Goal: Task Accomplishment & Management: Complete application form

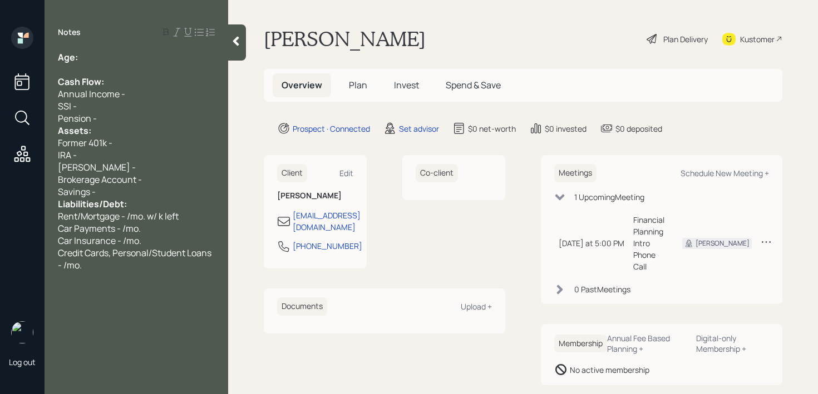
click at [115, 110] on div "SSI -" at bounding box center [136, 106] width 157 height 12
click at [115, 114] on div "Pension -" at bounding box center [136, 118] width 157 height 12
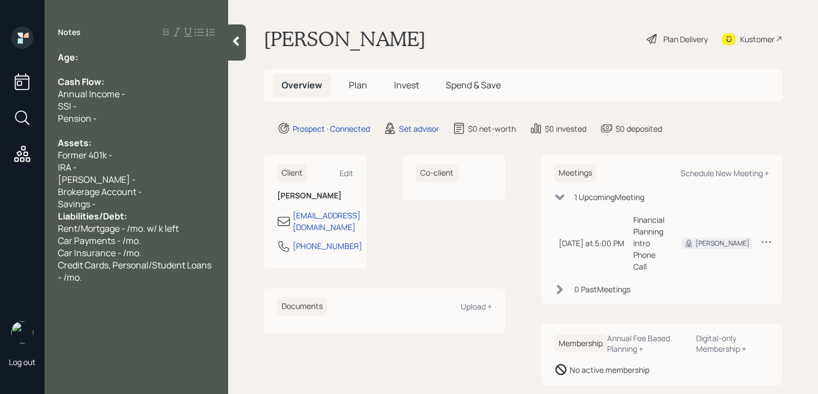
click at [115, 107] on div "SSI -" at bounding box center [136, 106] width 157 height 12
click at [116, 51] on div "Age:" at bounding box center [136, 57] width 157 height 12
drag, startPoint x: 101, startPoint y: 53, endPoint x: 82, endPoint y: 53, distance: 18.4
click at [82, 53] on div "Age: [DEMOGRAPHIC_DATA]" at bounding box center [136, 57] width 157 height 12
click at [82, 53] on span "Age: [DEMOGRAPHIC_DATA]" at bounding box center [120, 57] width 125 height 12
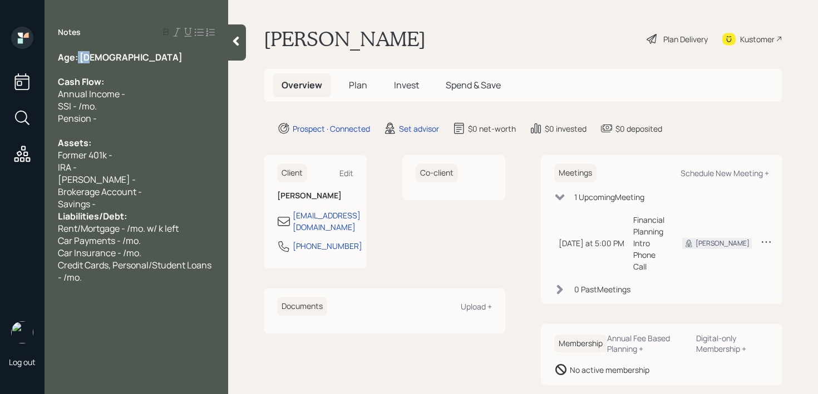
drag, startPoint x: 77, startPoint y: 54, endPoint x: 92, endPoint y: 54, distance: 14.5
click at [92, 54] on div "Age: [DEMOGRAPHIC_DATA]" at bounding box center [136, 57] width 157 height 12
click at [136, 152] on div "Former 401k -" at bounding box center [136, 155] width 157 height 12
click at [138, 206] on div "Savings -" at bounding box center [136, 204] width 157 height 12
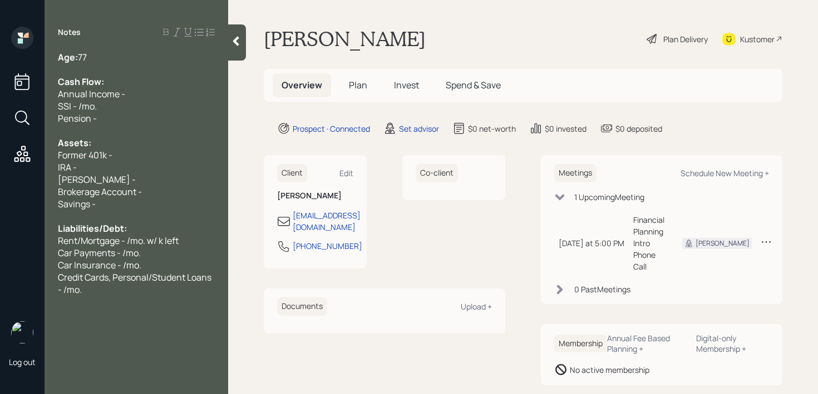
click at [127, 161] on div "IRA -" at bounding box center [136, 167] width 157 height 12
click at [127, 105] on div "SSI - /mo." at bounding box center [136, 106] width 157 height 12
click at [133, 86] on div "Cash Flow:" at bounding box center [136, 82] width 157 height 12
click at [130, 130] on div at bounding box center [136, 131] width 157 height 12
click at [130, 151] on div "Former 401k -" at bounding box center [136, 155] width 157 height 12
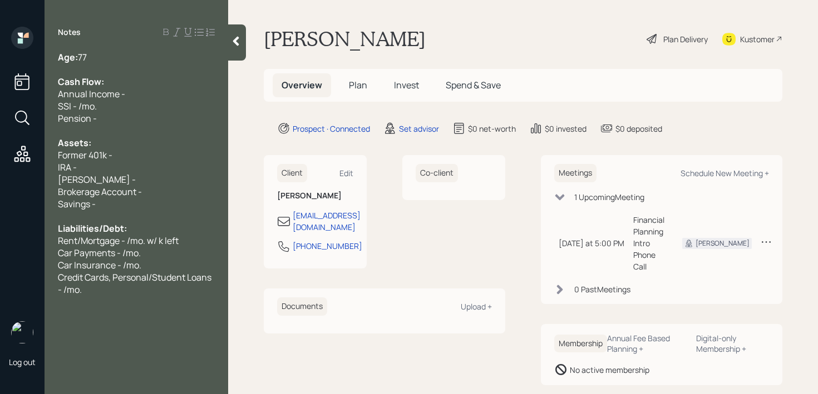
click at [108, 170] on div "IRA -" at bounding box center [136, 167] width 157 height 12
click at [102, 187] on span "Brokerage Account -" at bounding box center [100, 192] width 84 height 12
drag, startPoint x: 104, startPoint y: 186, endPoint x: 0, endPoint y: 186, distance: 104.0
click at [0, 186] on div "Log out Notes Age: [DEMOGRAPHIC_DATA] Cash Flow: Annual Income - SSI - /mo. Pen…" at bounding box center [409, 197] width 818 height 394
click at [166, 191] on div "Brokerage Account -" at bounding box center [136, 192] width 157 height 12
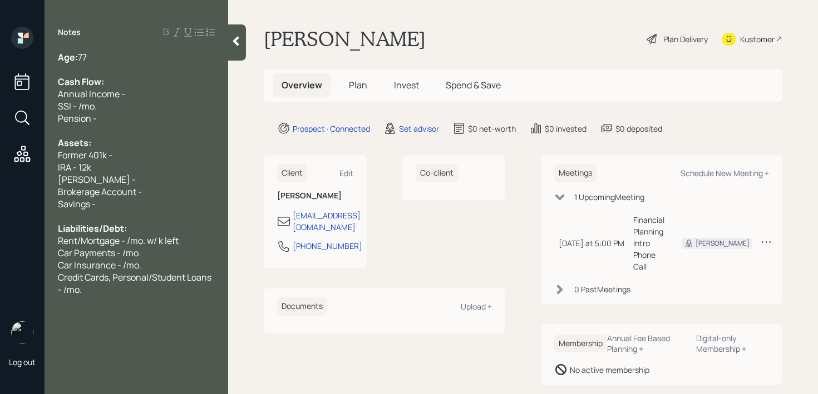
click at [167, 185] on div "[PERSON_NAME] -" at bounding box center [136, 180] width 157 height 12
click at [168, 181] on div "[PERSON_NAME] -" at bounding box center [136, 180] width 157 height 12
click at [134, 157] on div "Former 401k -" at bounding box center [136, 155] width 157 height 12
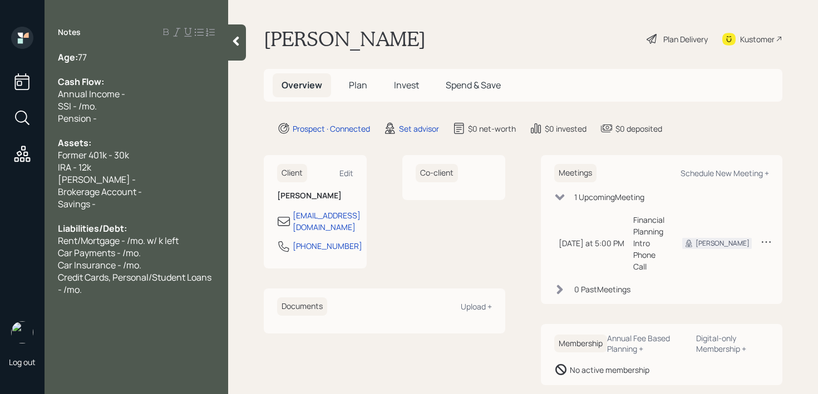
click at [113, 172] on div "IRA - 12k" at bounding box center [136, 167] width 157 height 12
drag, startPoint x: 148, startPoint y: 159, endPoint x: 66, endPoint y: 150, distance: 82.3
click at [67, 150] on div "Former 401k - 30k" at bounding box center [136, 155] width 157 height 12
click at [159, 181] on div "[PERSON_NAME] -" at bounding box center [136, 180] width 157 height 12
click at [150, 206] on div "Savings -" at bounding box center [136, 204] width 157 height 12
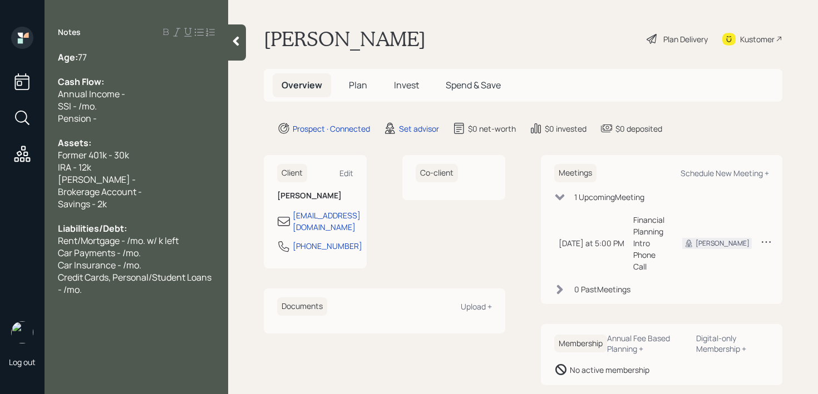
click at [119, 182] on div "[PERSON_NAME] -" at bounding box center [136, 180] width 157 height 12
drag, startPoint x: 119, startPoint y: 182, endPoint x: 0, endPoint y: 181, distance: 119.0
click at [0, 181] on div "Log out Notes Age: [DEMOGRAPHIC_DATA] Cash Flow: Annual Income - SSI - /mo. Pen…" at bounding box center [409, 197] width 818 height 394
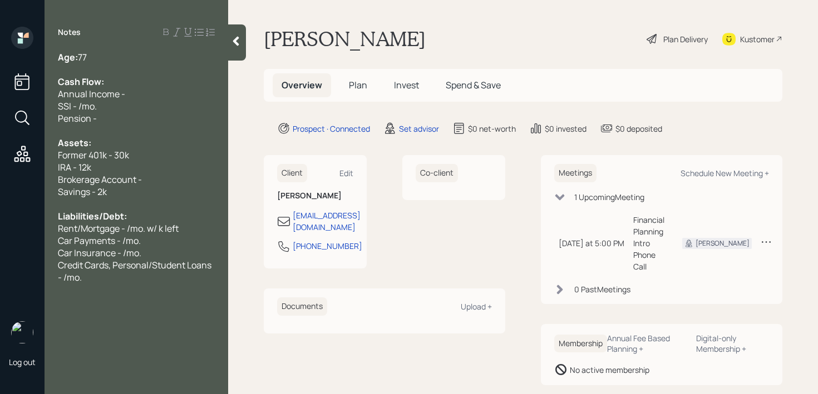
click at [152, 162] on div "IRA - 12k" at bounding box center [136, 167] width 157 height 12
drag, startPoint x: 152, startPoint y: 182, endPoint x: 0, endPoint y: 182, distance: 152.4
click at [0, 182] on div "Log out Notes Age: [DEMOGRAPHIC_DATA] Cash Flow: Annual Income - SSI - /mo. Pen…" at bounding box center [409, 197] width 818 height 394
click at [96, 175] on span "Brokerage Account -" at bounding box center [100, 180] width 84 height 12
click at [137, 176] on span "Brokerage Account -" at bounding box center [100, 180] width 84 height 12
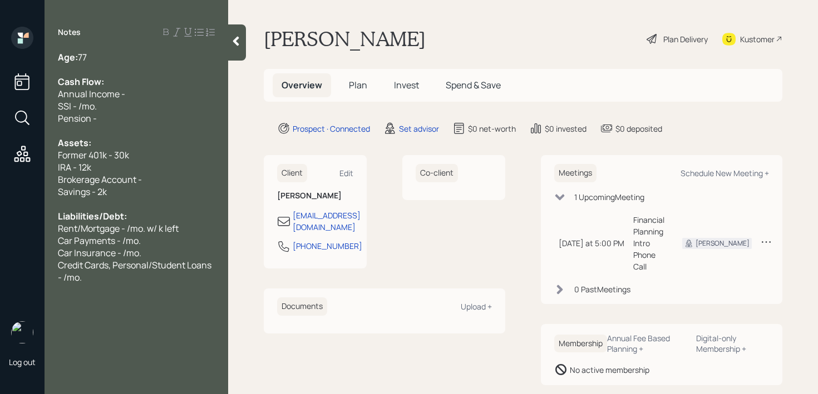
click at [156, 183] on div "Brokerage Account -" at bounding box center [136, 180] width 157 height 12
click at [164, 115] on div "Pension -" at bounding box center [136, 118] width 157 height 12
click at [167, 101] on div "SSI - /mo." at bounding box center [136, 106] width 157 height 12
click at [170, 97] on div "Annual Income -" at bounding box center [136, 94] width 157 height 12
click at [80, 106] on span "SSI - /mo." at bounding box center [77, 106] width 39 height 12
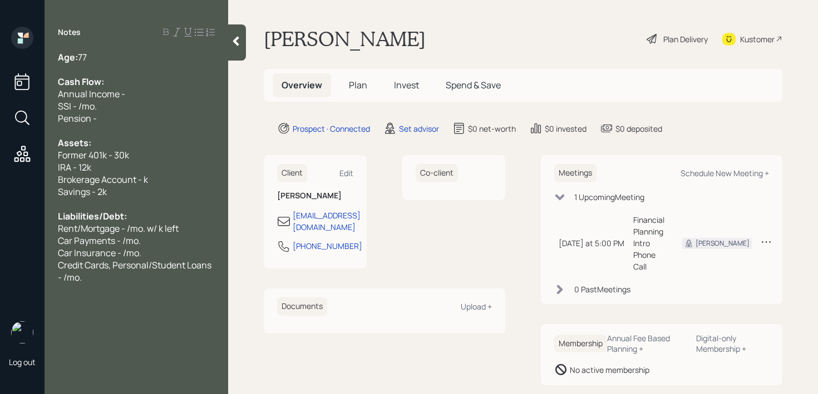
click at [243, 29] on div at bounding box center [237, 42] width 18 height 36
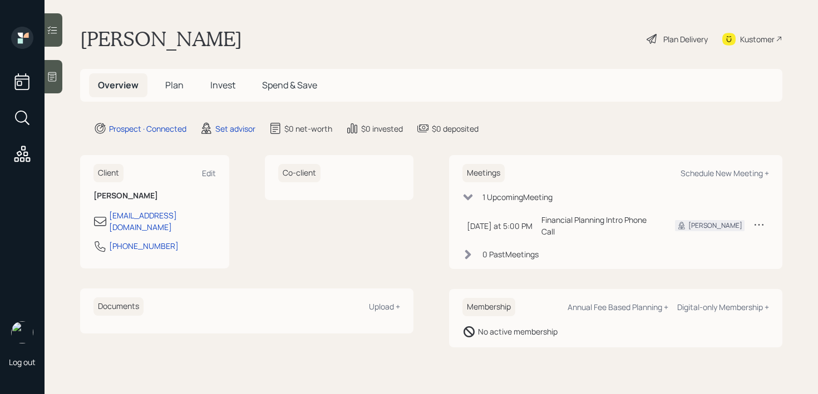
click at [51, 73] on icon at bounding box center [52, 76] width 11 height 11
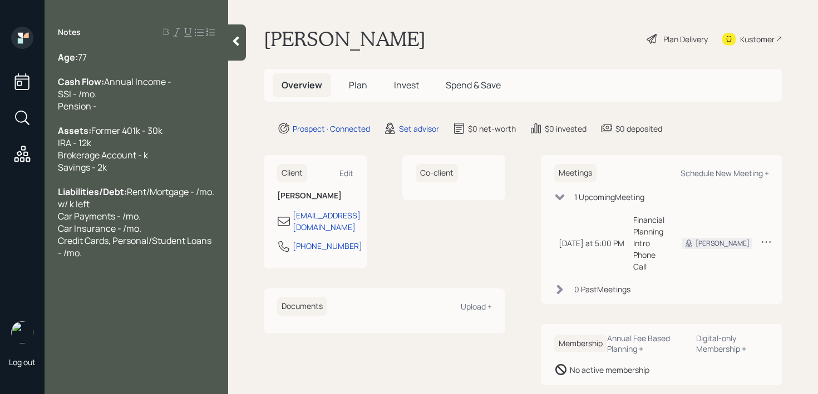
click at [133, 95] on div "Cash Flow: Annual Income - SSI - /mo. Pension -" at bounding box center [136, 94] width 157 height 37
click at [116, 111] on div "Cash Flow: Annual Income - k SSI - /mo. Pension -" at bounding box center [136, 94] width 157 height 37
click at [79, 106] on span "Annual Income - k SSI - /mo. Pension -" at bounding box center [118, 94] width 120 height 37
click at [116, 93] on span "Annual Income - k SSI - 2.2k/mo. (net) Pension -" at bounding box center [118, 94] width 120 height 37
drag, startPoint x: 113, startPoint y: 93, endPoint x: 0, endPoint y: 93, distance: 113.5
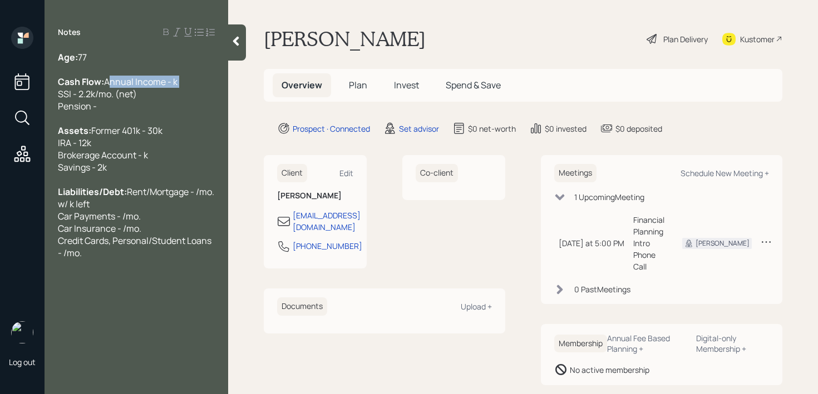
click at [0, 93] on div "Log out Notes Age: [DEMOGRAPHIC_DATA] Cash Flow: Annual Income - k SSI - 2.2k/m…" at bounding box center [409, 197] width 818 height 394
click at [135, 112] on div "Cash Flow: Monthly Income - k SSI - 2.2k/mo. (net) Pension -" at bounding box center [136, 94] width 157 height 37
drag, startPoint x: 137, startPoint y: 97, endPoint x: 39, endPoint y: 97, distance: 97.9
click at [41, 96] on div "Log out Notes Age: [DEMOGRAPHIC_DATA] Cash Flow: Monthly Income - k SSI - 2.2k/…" at bounding box center [409, 197] width 818 height 394
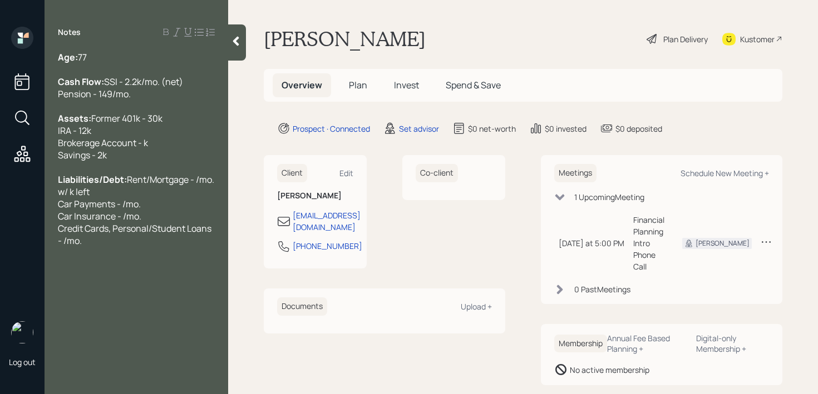
click at [123, 63] on div at bounding box center [136, 69] width 157 height 12
click at [153, 67] on span "Works part-time but doens't get much" at bounding box center [135, 69] width 154 height 12
drag, startPoint x: 211, startPoint y: 71, endPoint x: 125, endPoint y: 70, distance: 86.8
click at [125, 70] on div "Works part-time but dens't get much" at bounding box center [136, 69] width 157 height 12
click at [113, 92] on div "Cash Flow: SSI - 2.2k/mo. (net) Pension - 149/mo." at bounding box center [136, 88] width 157 height 24
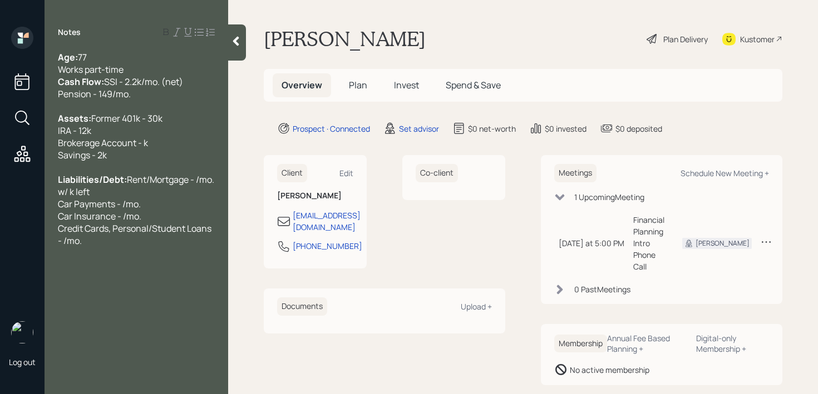
click at [140, 68] on div "Works part-time" at bounding box center [136, 69] width 157 height 12
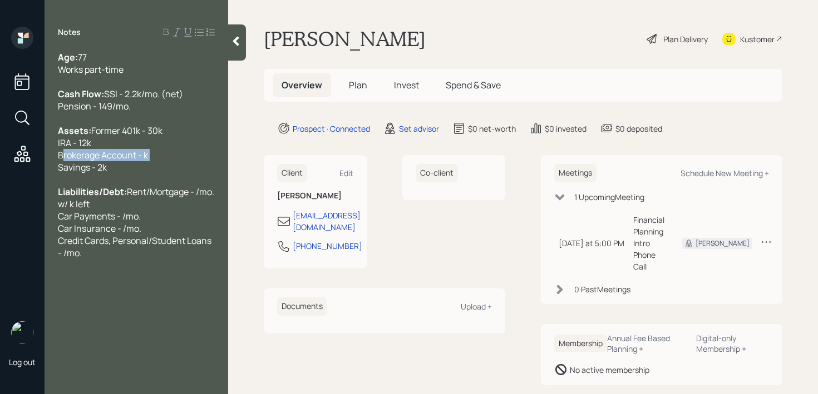
drag, startPoint x: 161, startPoint y: 180, endPoint x: 28, endPoint y: 180, distance: 132.4
click at [28, 180] on div "Log out Notes Age: [DEMOGRAPHIC_DATA] Works part-time Cash Flow: SSI - 2.2k/mo.…" at bounding box center [409, 197] width 818 height 394
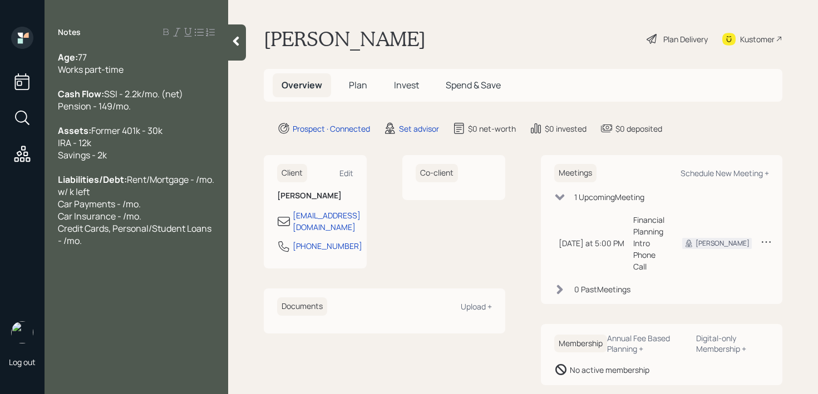
click at [147, 161] on div "Assets: Former 401k - 30k IRA - 12k Savings - 2k" at bounding box center [136, 143] width 157 height 37
click at [138, 161] on div "Assets: Former 401k - 30k IRA - 12k Savings - 2k" at bounding box center [136, 143] width 157 height 37
drag, startPoint x: 122, startPoint y: 215, endPoint x: 87, endPoint y: 215, distance: 35.0
click at [87, 215] on span "Rent/Mortgage - /mo. w/ k left Car Payments - /mo. Car Insurance - /mo. Credit …" at bounding box center [137, 210] width 158 height 73
drag, startPoint x: 87, startPoint y: 216, endPoint x: 151, endPoint y: 180, distance: 73.2
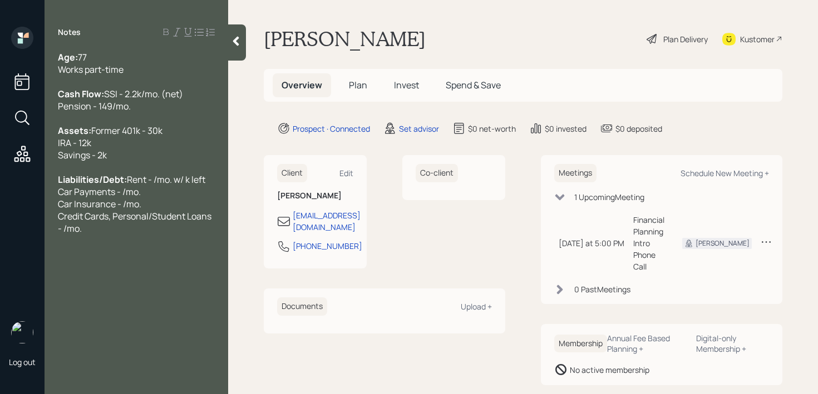
click at [91, 214] on span "Rent - /mo. w/ k left Car Payments - /mo. Car Insurance - /mo. Credit Cards, Pe…" at bounding box center [135, 204] width 155 height 61
drag, startPoint x: 171, startPoint y: 222, endPoint x: 126, endPoint y: 217, distance: 45.9
click at [126, 217] on div "Liabilities/Debt: Rent - 500/mo. w/ k left Car Payments - /mo. Car Insurance - …" at bounding box center [136, 210] width 157 height 73
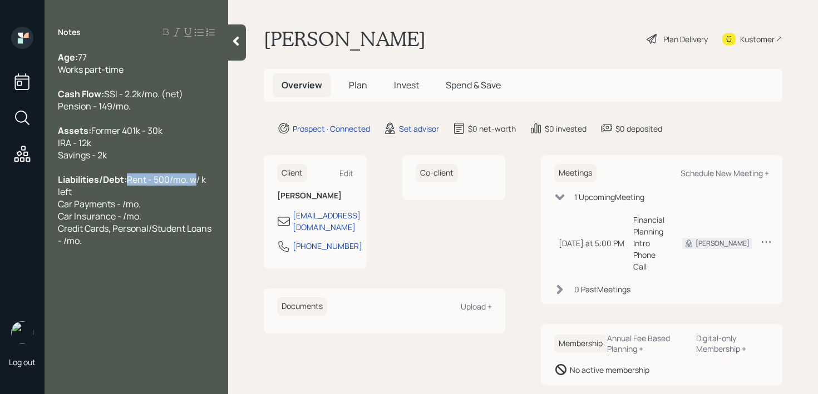
drag, startPoint x: 121, startPoint y: 216, endPoint x: 179, endPoint y: 207, distance: 58.5
click at [179, 207] on div "Liabilities/Debt: Rent - 500/mo. w/ k left Car Payments - /mo. Car Insurance - …" at bounding box center [136, 210] width 157 height 73
click at [169, 213] on div "Liabilities/Debt: Rent - 500/mo. w/ k left Car Payments - /mo. Car Insurance - …" at bounding box center [136, 210] width 157 height 73
drag, startPoint x: 169, startPoint y: 213, endPoint x: 121, endPoint y: 214, distance: 48.4
click at [121, 214] on div "Liabilities/Debt: Rent - 500/mo. w/ k left Car Payments - /mo. Car Insurance - …" at bounding box center [136, 210] width 157 height 73
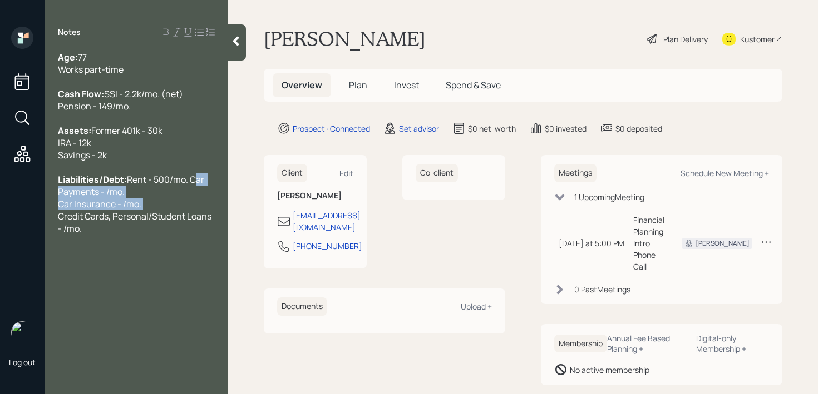
drag, startPoint x: 147, startPoint y: 230, endPoint x: 122, endPoint y: 218, distance: 27.9
click at [122, 218] on div "Liabilities/Debt: Rent - 500/mo. Car Payments - /mo. Car Insurance - /mo. Credi…" at bounding box center [136, 204] width 157 height 61
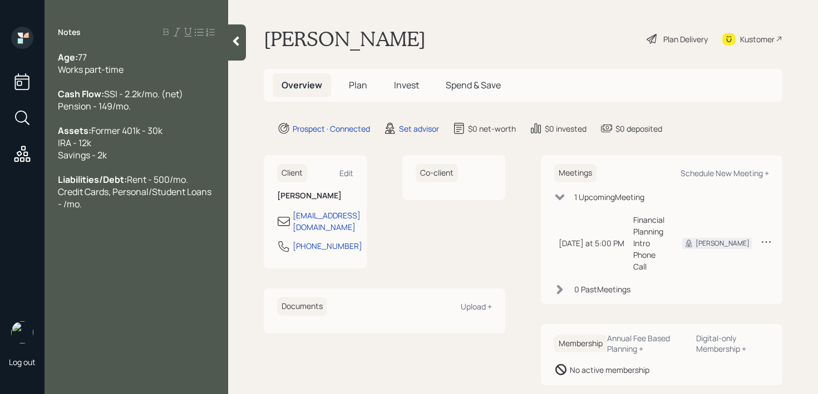
click at [115, 210] on div "Liabilities/Debt: Rent - 500/mo. Credit Cards, Personal/Student Loans - /mo." at bounding box center [136, 192] width 157 height 37
drag, startPoint x: 85, startPoint y: 238, endPoint x: 52, endPoint y: 229, distance: 34.5
click at [52, 222] on div "Age: [DEMOGRAPHIC_DATA] Works part-time Cash Flow: SSI - 2.2k/mo. (net) Pension…" at bounding box center [136, 136] width 184 height 171
click at [162, 198] on div "Medical Expenses - 500" at bounding box center [136, 192] width 157 height 12
click at [159, 58] on div "Age: [DEMOGRAPHIC_DATA]" at bounding box center [136, 57] width 157 height 12
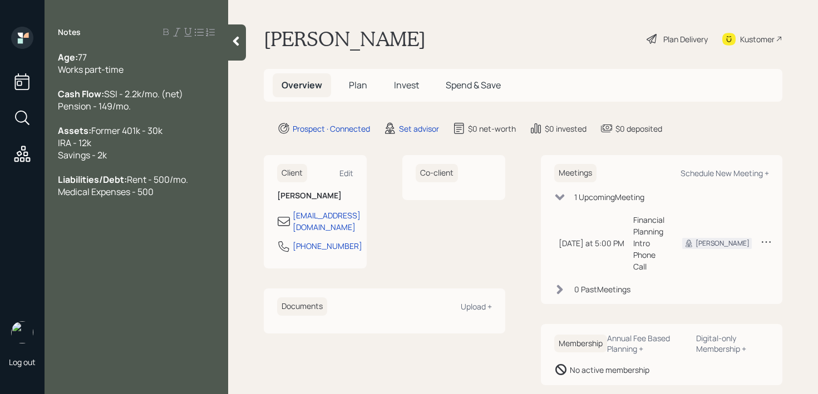
click at [158, 71] on div "Works part-time" at bounding box center [136, 69] width 157 height 12
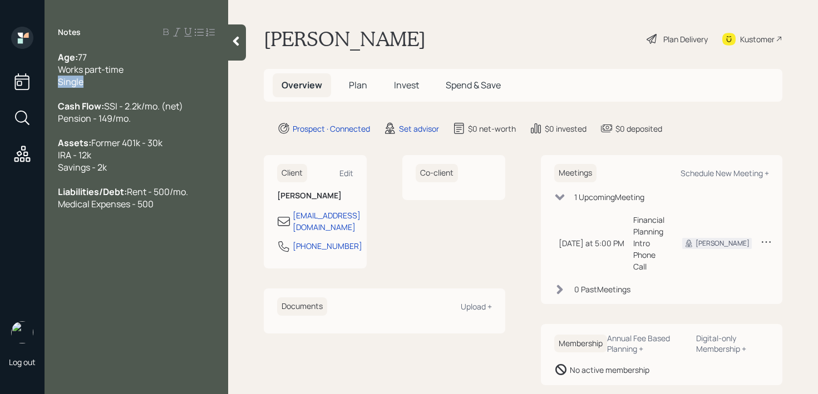
drag, startPoint x: 112, startPoint y: 83, endPoint x: 13, endPoint y: 83, distance: 99.0
click at [13, 83] on div "Log out Notes Age: [DEMOGRAPHIC_DATA] Works part-time Single Cash Flow: SSI - 2…" at bounding box center [409, 197] width 818 height 394
click at [99, 83] on div "Single" at bounding box center [136, 82] width 157 height 12
click at [128, 136] on div "Age: [DEMOGRAPHIC_DATA] Works part-time Single Cash Flow: SSI - 2.2k/mo. (net) …" at bounding box center [136, 130] width 157 height 159
click at [128, 155] on div "Assets: Former 401k - 30k IRA - 12k Savings - 2k" at bounding box center [136, 155] width 157 height 37
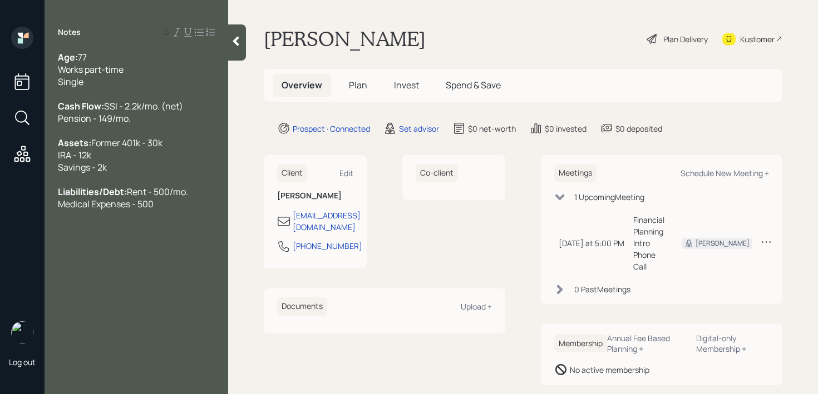
click at [133, 174] on div "Assets: Former 401k - 30k IRA - 12k Savings - 2k" at bounding box center [136, 155] width 157 height 37
drag, startPoint x: 103, startPoint y: 86, endPoint x: 2, endPoint y: 86, distance: 101.2
click at [4, 86] on div "Log out Notes Age: [DEMOGRAPHIC_DATA] Works part-time Single Cash Flow: SSI - 2…" at bounding box center [409, 197] width 818 height 394
click at [87, 76] on div "Single" at bounding box center [136, 82] width 157 height 12
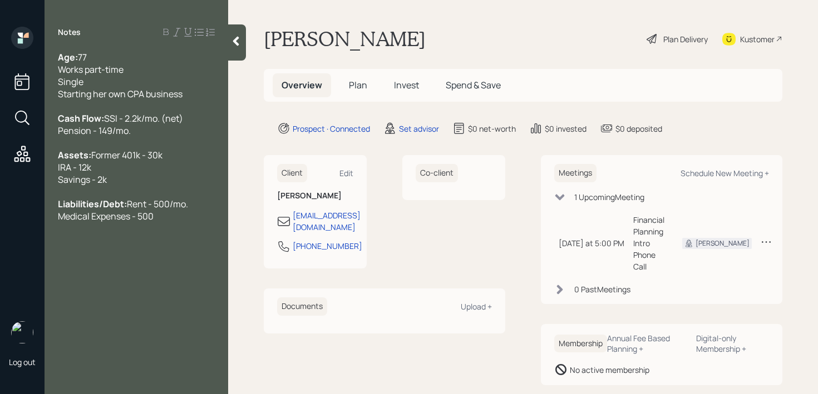
click at [160, 58] on div "Age: [DEMOGRAPHIC_DATA]" at bounding box center [136, 57] width 157 height 12
click at [179, 222] on div "Medical Expenses - 500" at bounding box center [136, 216] width 157 height 12
click at [238, 48] on div at bounding box center [237, 42] width 18 height 36
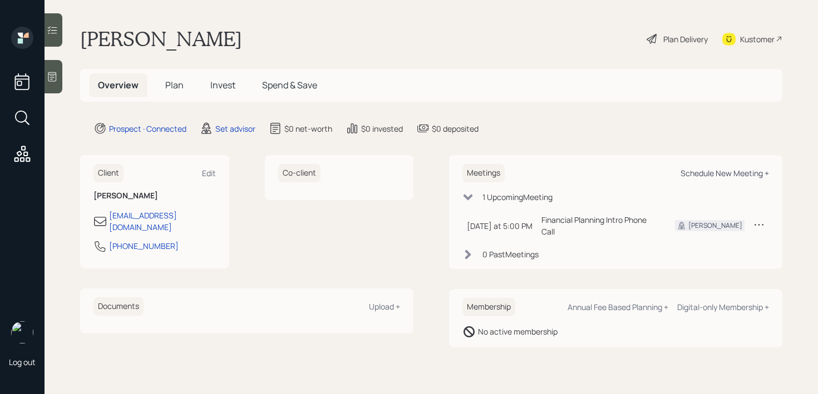
click at [718, 171] on div "Schedule New Meeting +" at bounding box center [724, 173] width 88 height 11
select select "round-[PERSON_NAME]"
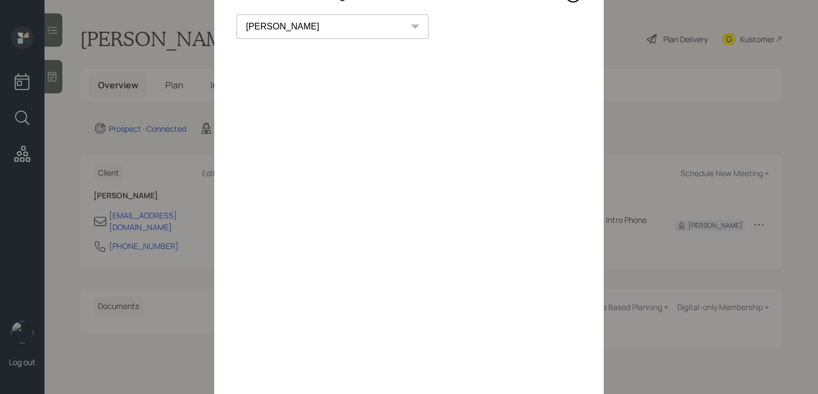
scroll to position [26, 0]
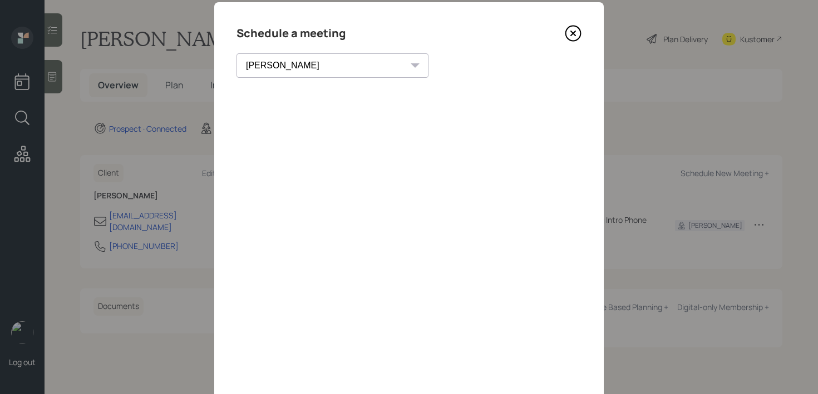
click at [568, 38] on icon at bounding box center [573, 33] width 17 height 17
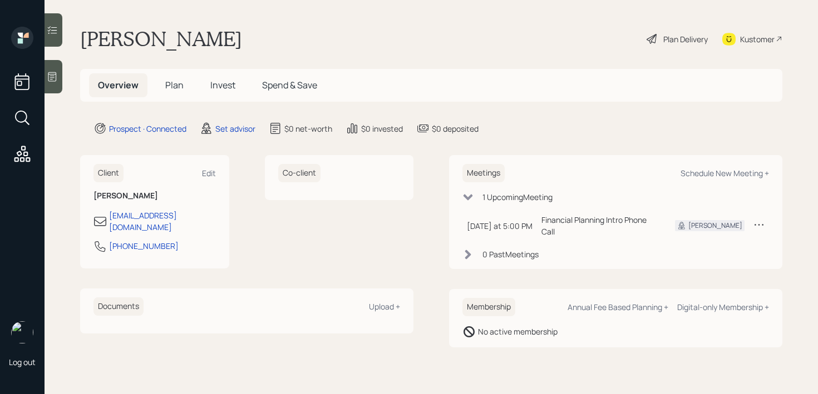
click at [744, 48] on div "Kustomer" at bounding box center [752, 39] width 60 height 24
click at [55, 80] on icon at bounding box center [52, 76] width 11 height 11
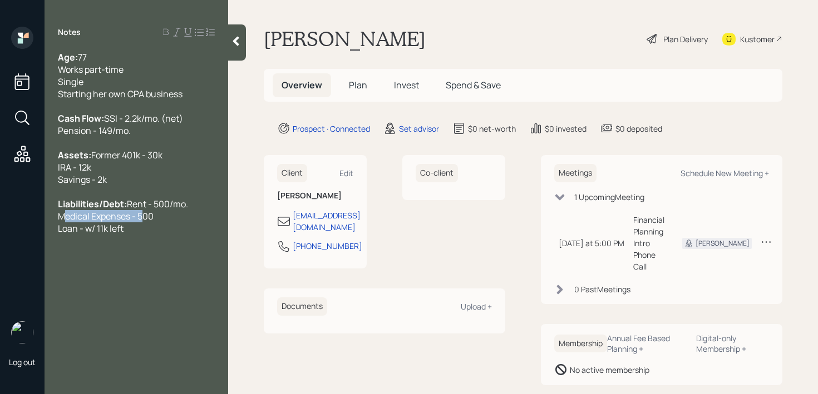
drag, startPoint x: 138, startPoint y: 258, endPoint x: 15, endPoint y: 258, distance: 123.5
click at [16, 258] on div "Log out Notes Age: [DEMOGRAPHIC_DATA] Works part-time Single Starting her own C…" at bounding box center [409, 197] width 818 height 394
click at [85, 235] on span "Rent - 500/mo. Medical Expenses - 500 Loan - w/ 11k left" at bounding box center [123, 216] width 130 height 37
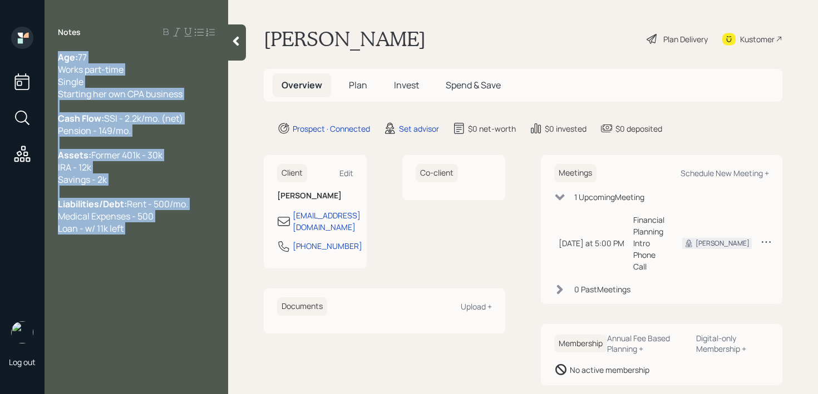
drag, startPoint x: 140, startPoint y: 271, endPoint x: 22, endPoint y: 271, distance: 117.9
click at [23, 271] on div "Log out Notes Age: [DEMOGRAPHIC_DATA] Works part-time Single Starting her own C…" at bounding box center [409, 197] width 818 height 394
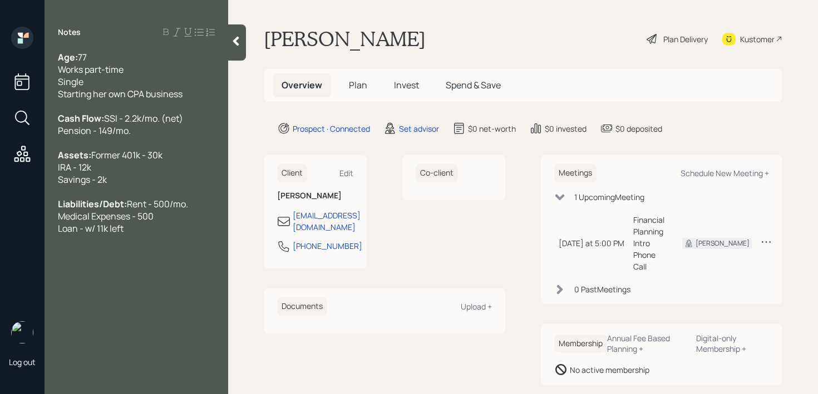
click at [77, 235] on span "Rent - 500/mo. Medical Expenses - 500 Loan - w/ 11k left" at bounding box center [123, 216] width 130 height 37
drag, startPoint x: 122, startPoint y: 259, endPoint x: 3, endPoint y: 259, distance: 119.6
click at [3, 259] on div "Log out Notes Age: [DEMOGRAPHIC_DATA] Works part-time Single Starting her own C…" at bounding box center [409, 197] width 818 height 394
click at [81, 235] on span "Rent - 500/mo. Medical Expenses - 500 Loan - w/ 11k left" at bounding box center [123, 216] width 130 height 37
drag, startPoint x: 135, startPoint y: 264, endPoint x: 32, endPoint y: 264, distance: 102.3
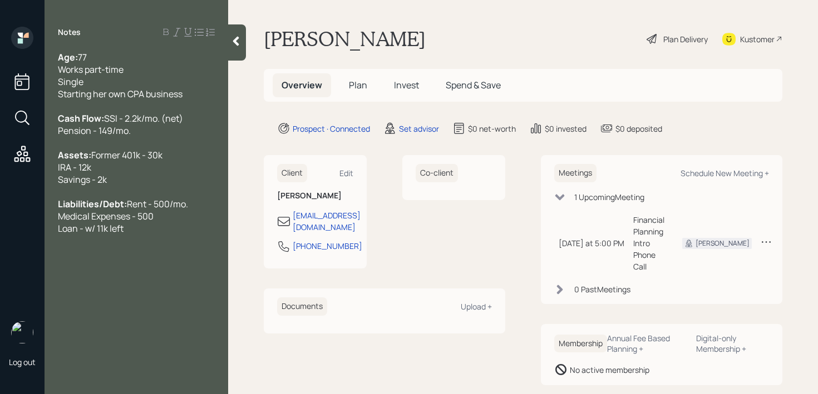
click at [34, 264] on div "Log out Notes Age: [DEMOGRAPHIC_DATA] Works part-time Single Starting her own C…" at bounding box center [409, 197] width 818 height 394
click at [64, 235] on span "Rent - 500/mo. Medical Expenses - 500 Loan - w/ 11k left" at bounding box center [123, 216] width 130 height 37
click at [139, 235] on span "Rent - 500/mo. Medical Expenses - 500 Loan - w/ 11k left" at bounding box center [123, 216] width 130 height 37
click at [144, 235] on div "Liabilities/Debt: Rent - 500/mo. Medical Expenses - 500 Loan - w/ 11k left" at bounding box center [136, 216] width 157 height 37
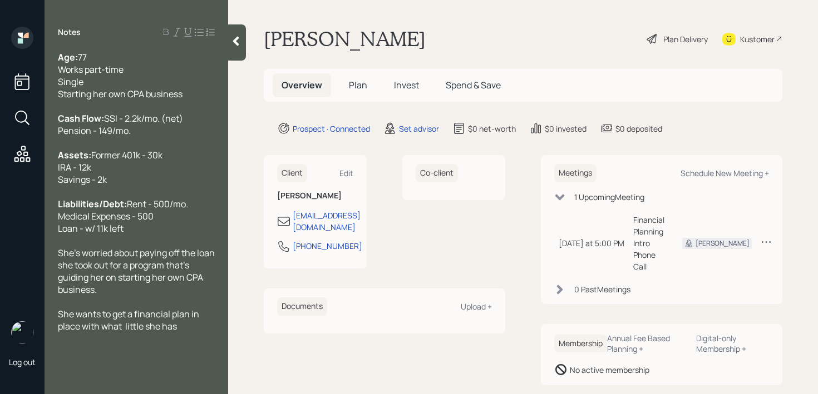
click at [125, 333] on span "She wants to get a financial plan in place with what little she has" at bounding box center [129, 320] width 143 height 24
click at [185, 333] on div "She wants to get a financial plan in place with what little she has" at bounding box center [136, 320] width 157 height 24
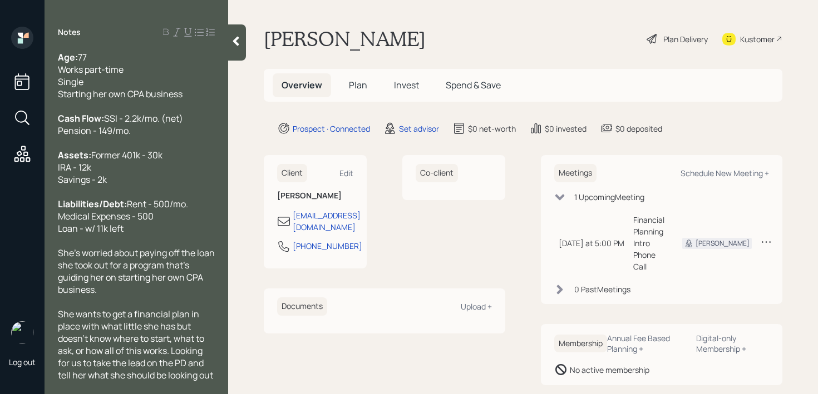
click at [112, 61] on div "Age: [DEMOGRAPHIC_DATA] Works part-time Single Starting her own CPA business" at bounding box center [136, 75] width 157 height 49
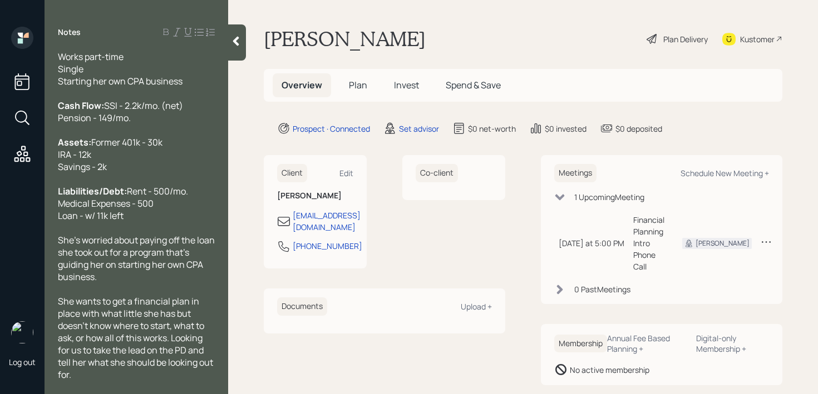
click at [174, 373] on div "She wants to get a financial plan in place with what little she has but doesn't…" at bounding box center [136, 338] width 157 height 86
click at [240, 48] on div at bounding box center [237, 42] width 18 height 36
